Goal: Answer question/provide support: Share knowledge or assist other users

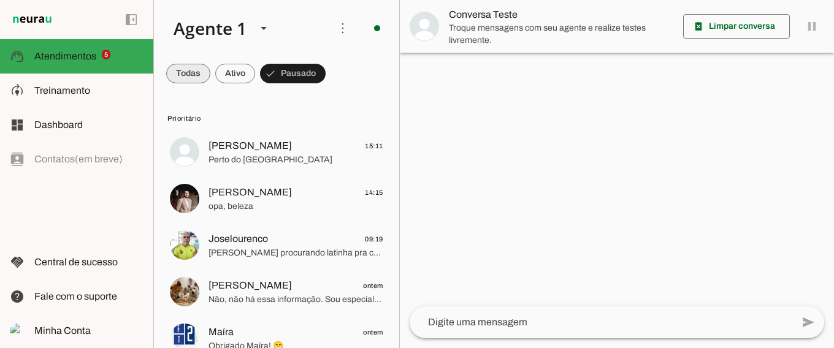
click at [179, 75] on span at bounding box center [188, 73] width 44 height 29
click at [181, 74] on span at bounding box center [188, 73] width 44 height 29
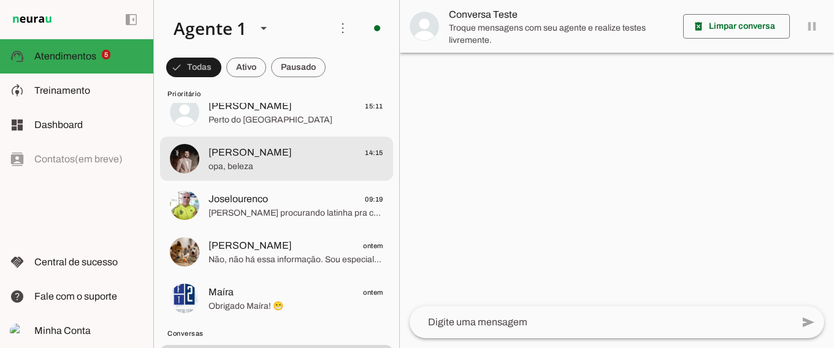
scroll to position [50, 0]
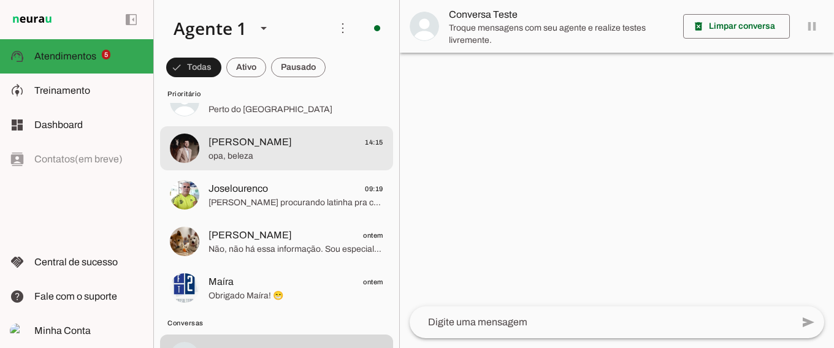
click at [258, 149] on span "[PERSON_NAME]" at bounding box center [250, 142] width 83 height 15
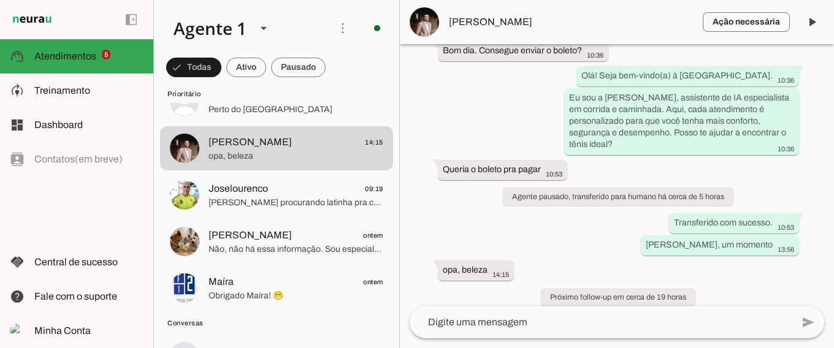
scroll to position [82, 0]
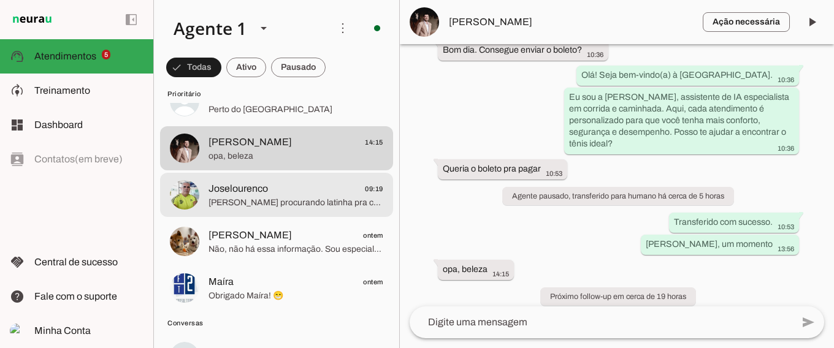
click at [290, 197] on span "[PERSON_NAME] procurando latinha pra comprar o pão pra comer." at bounding box center [296, 203] width 175 height 12
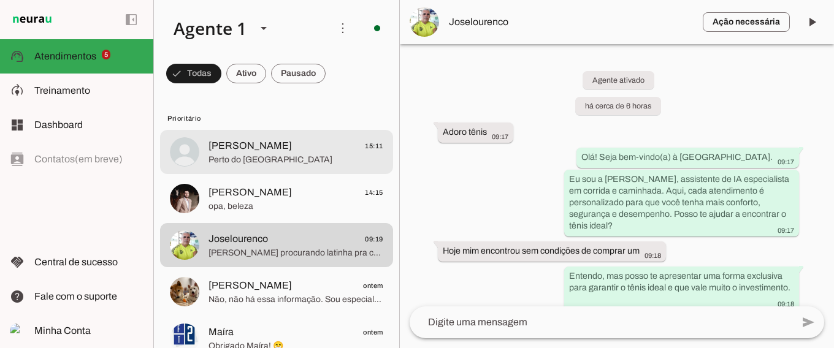
click at [261, 154] on span "Perto do [GEOGRAPHIC_DATA]" at bounding box center [296, 160] width 175 height 12
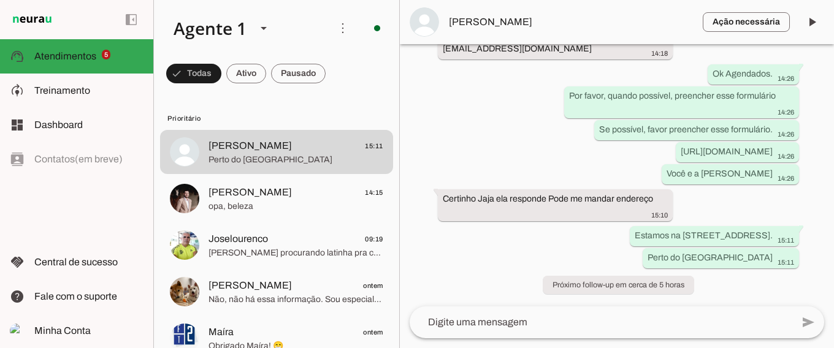
scroll to position [1244, 0]
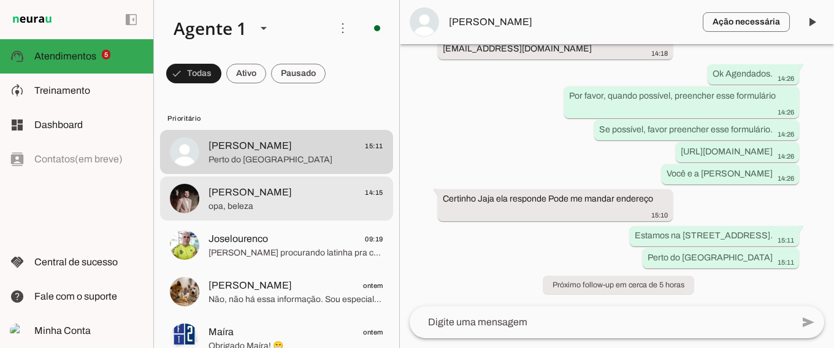
click at [283, 205] on span "opa, beleza" at bounding box center [296, 207] width 175 height 12
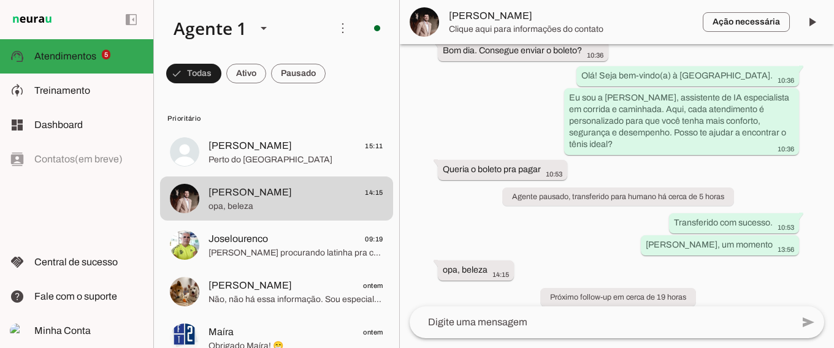
scroll to position [82, 0]
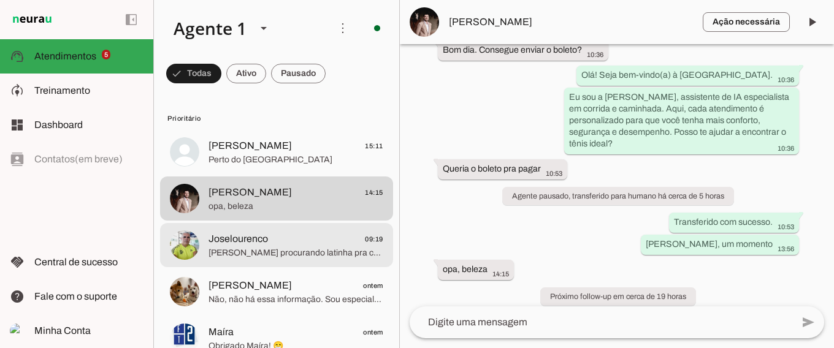
click at [293, 251] on span "[PERSON_NAME] procurando latinha pra comprar o pão pra comer." at bounding box center [296, 253] width 175 height 12
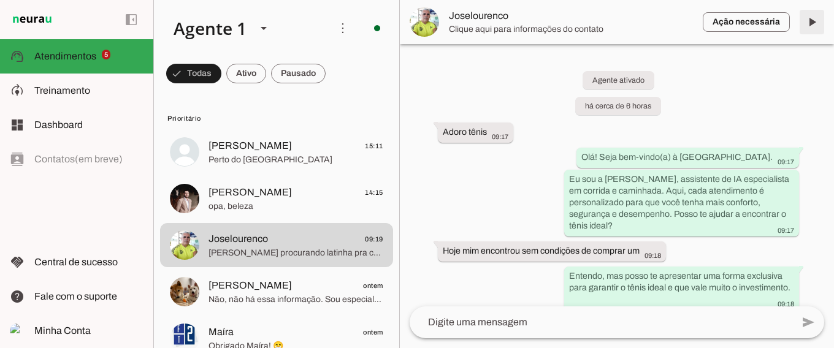
click at [812, 21] on span at bounding box center [812, 21] width 29 height 29
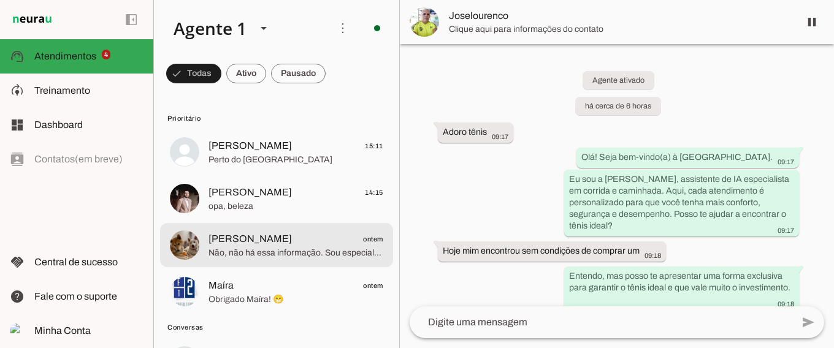
click at [301, 239] on span "[PERSON_NAME] ontem" at bounding box center [296, 239] width 175 height 15
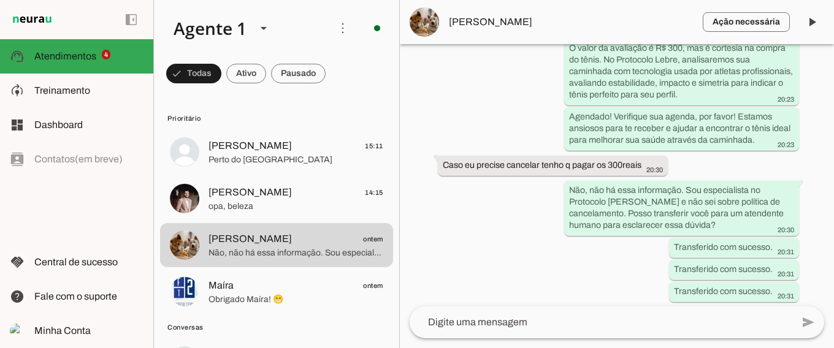
scroll to position [1366, 0]
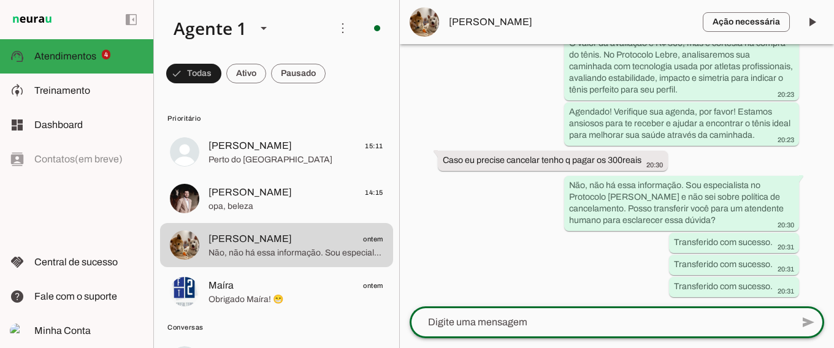
click at [527, 320] on textarea at bounding box center [601, 322] width 383 height 15
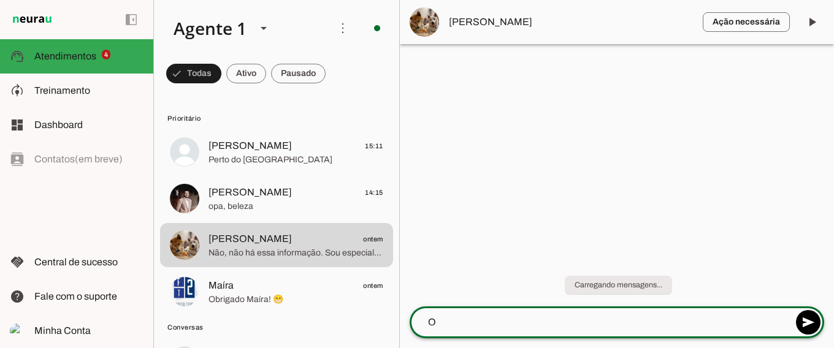
scroll to position [0, 0]
type textarea "[PERSON_NAME], Boa tarde."
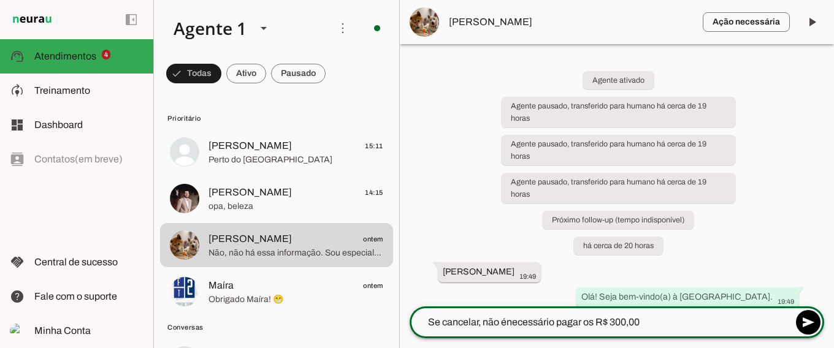
type textarea "Se cancelar, não é necessário pagar os R$ 300,00"
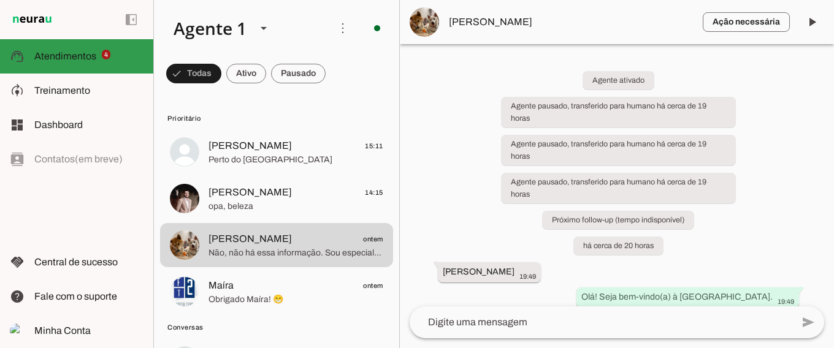
click at [57, 53] on span "Atendimentos" at bounding box center [65, 56] width 62 height 10
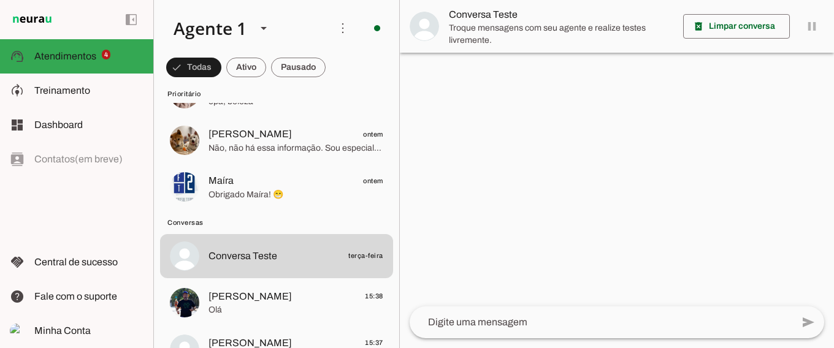
scroll to position [125, 0]
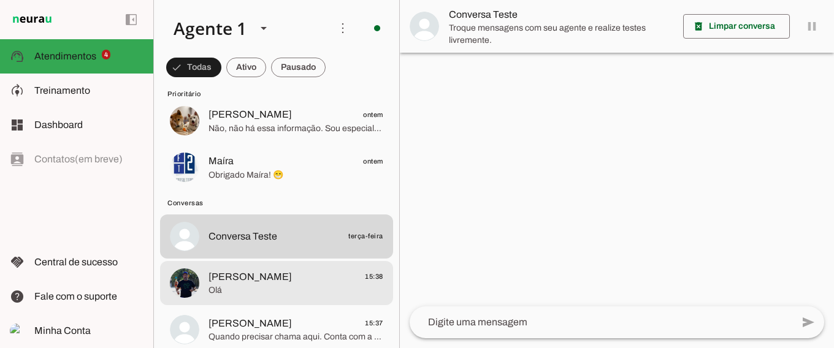
click at [304, 285] on span "Olá" at bounding box center [296, 291] width 175 height 12
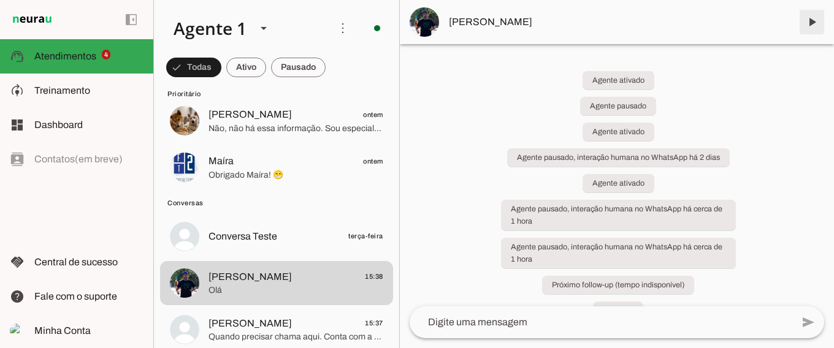
click at [813, 21] on span at bounding box center [812, 21] width 29 height 29
click at [813, 21] on md-item "[PERSON_NAME]" at bounding box center [617, 22] width 434 height 44
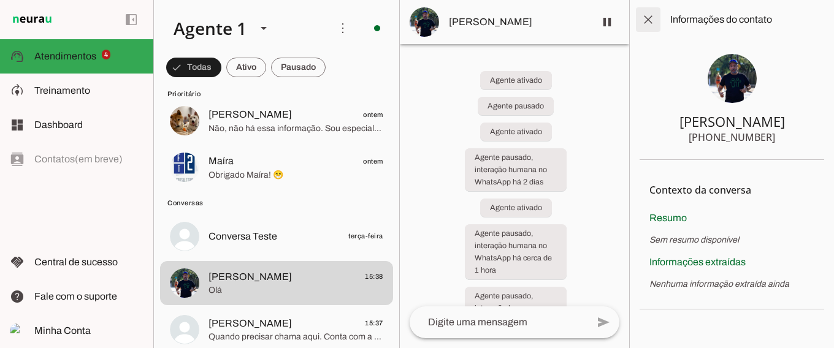
click at [650, 18] on span at bounding box center [648, 19] width 29 height 29
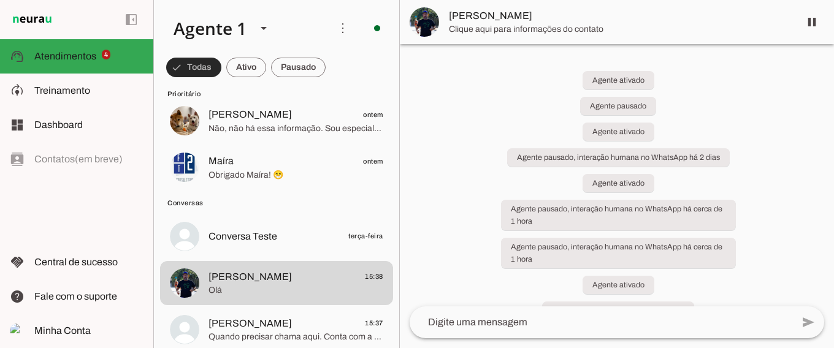
click at [184, 65] on span at bounding box center [193, 67] width 55 height 29
